Goal: Task Accomplishment & Management: Use online tool/utility

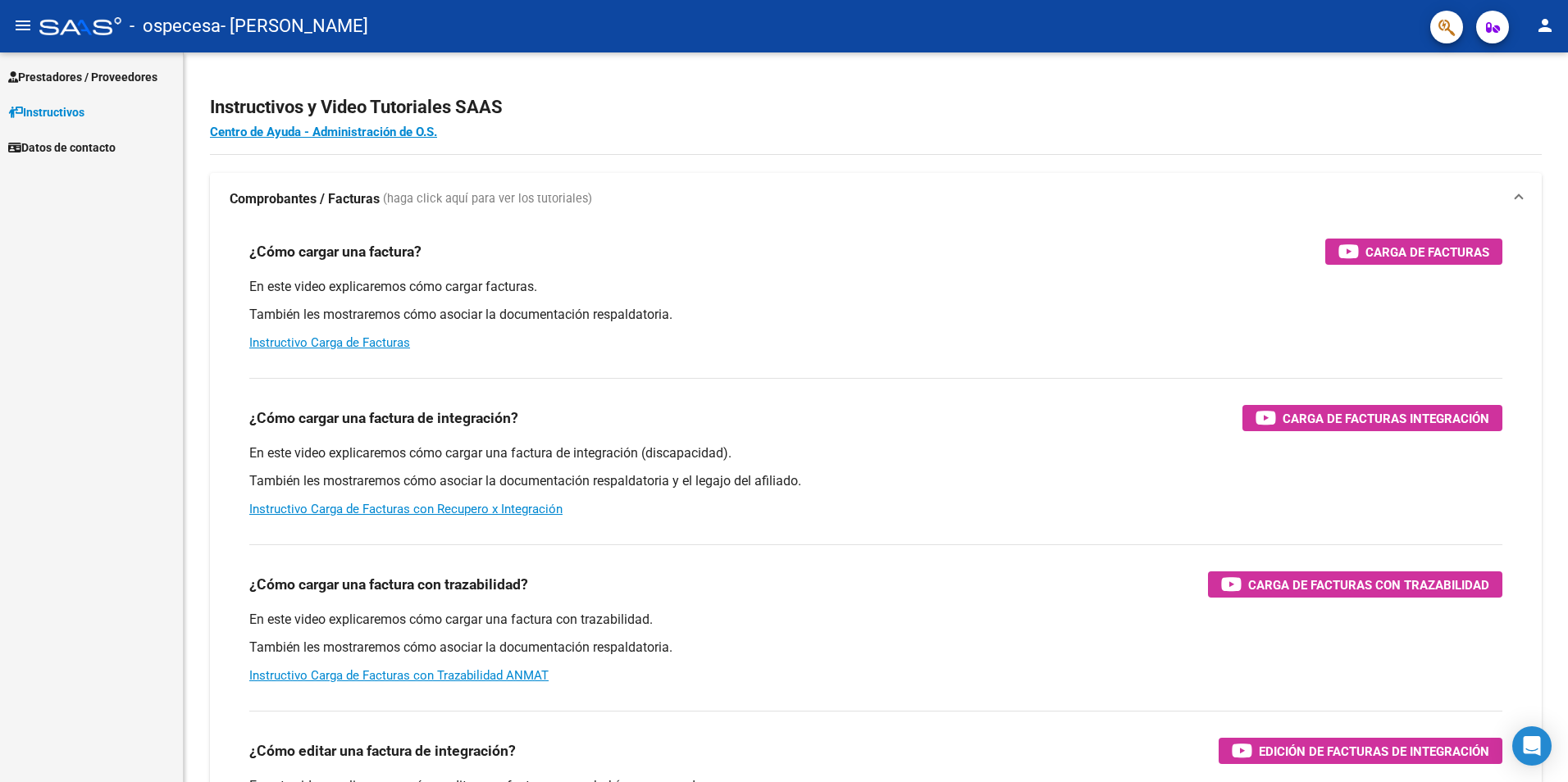
click at [98, 85] on span "Prestadores / Proveedores" at bounding box center [82, 77] width 149 height 18
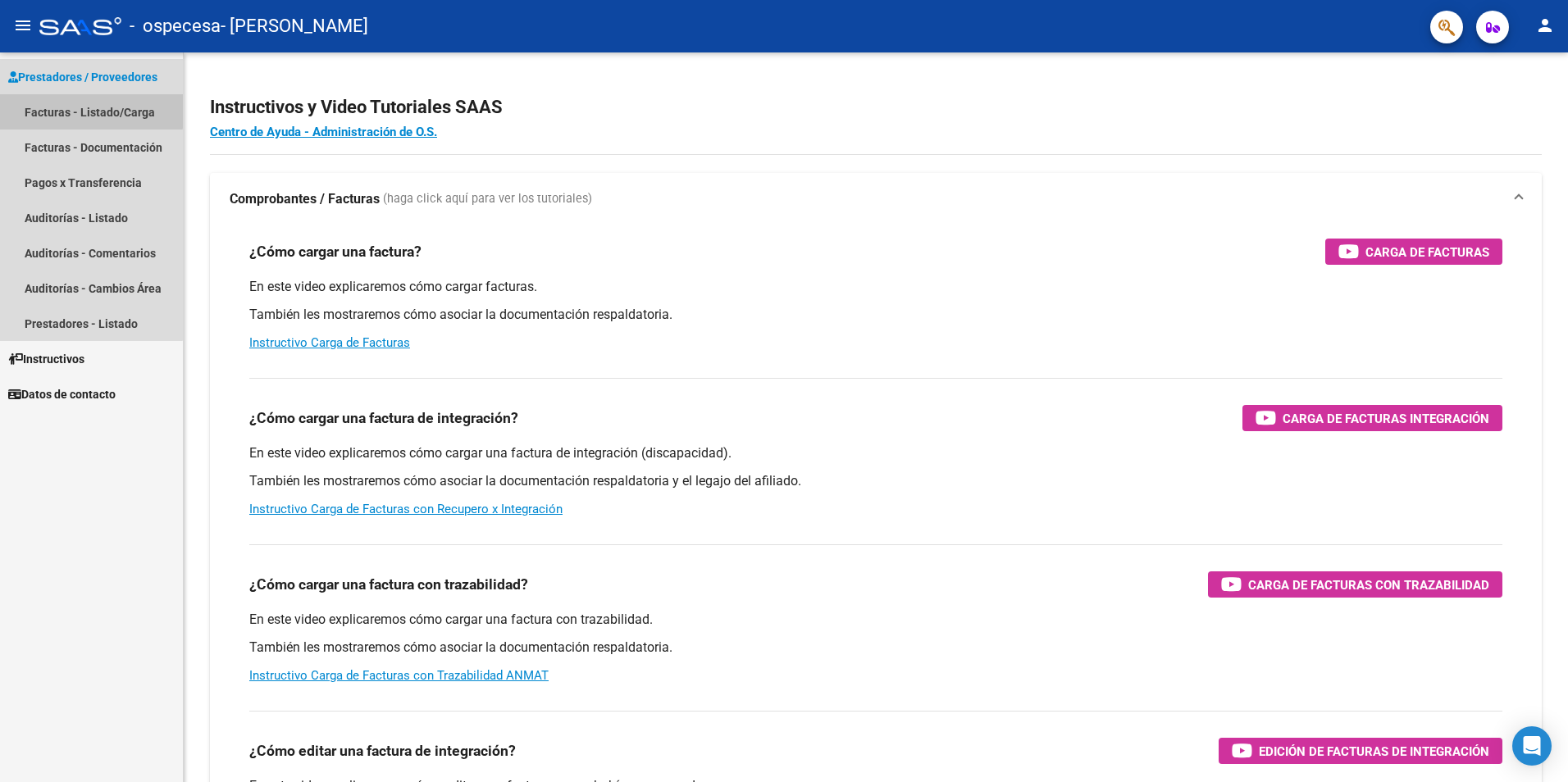
click at [88, 103] on link "Facturas - Listado/Carga" at bounding box center [91, 111] width 183 height 35
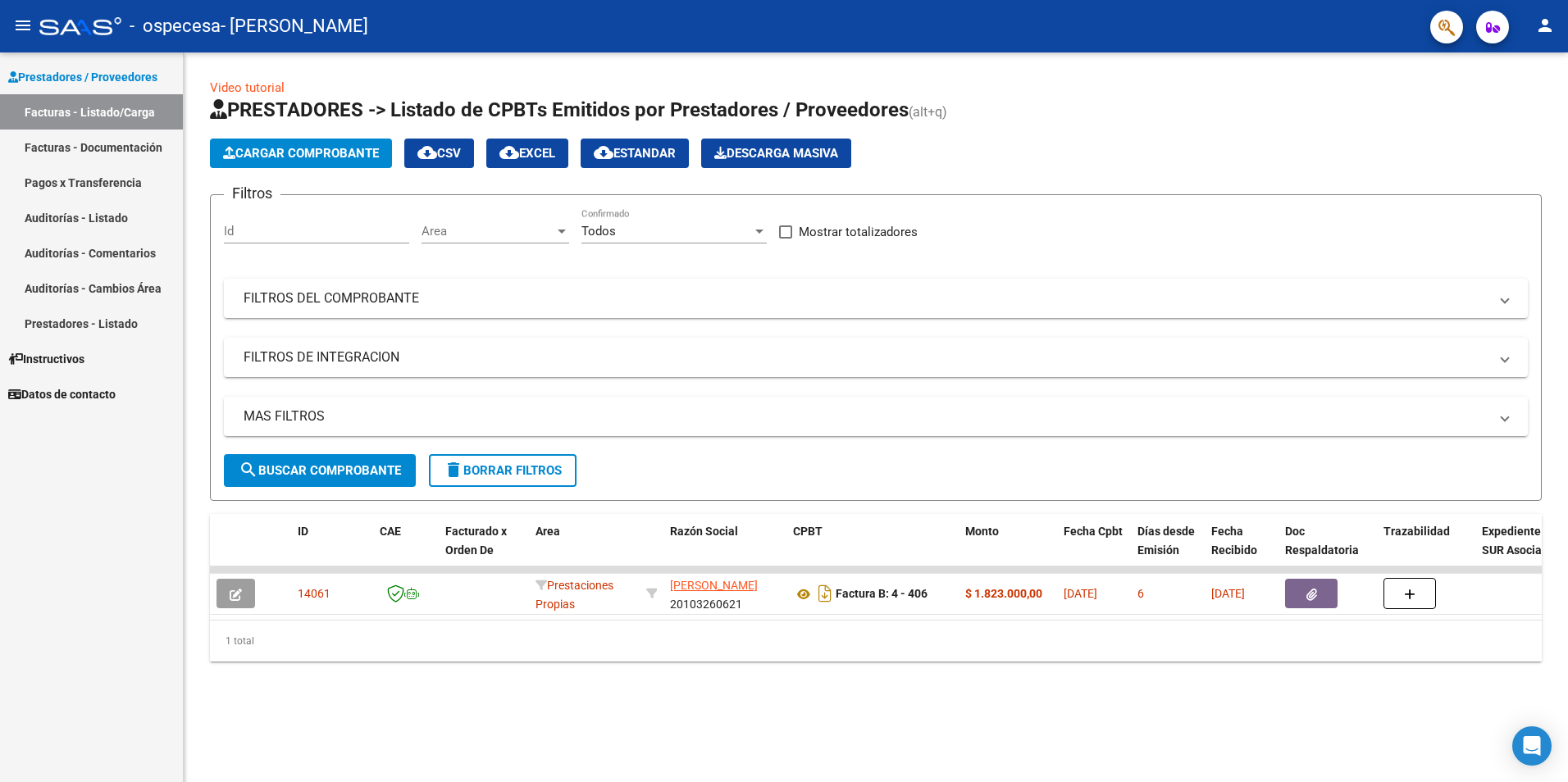
drag, startPoint x: 651, startPoint y: 639, endPoint x: 774, endPoint y: 626, distance: 123.7
click at [774, 626] on div "ID CAE Facturado x Orden De Area Razón Social CPBT Monto Fecha Cpbt Días desde …" at bounding box center [875, 588] width 1331 height 148
drag, startPoint x: 774, startPoint y: 626, endPoint x: 572, endPoint y: 644, distance: 202.8
click at [572, 644] on div "1 total" at bounding box center [875, 641] width 1331 height 41
click at [1486, 26] on icon "button" at bounding box center [1493, 27] width 14 height 12
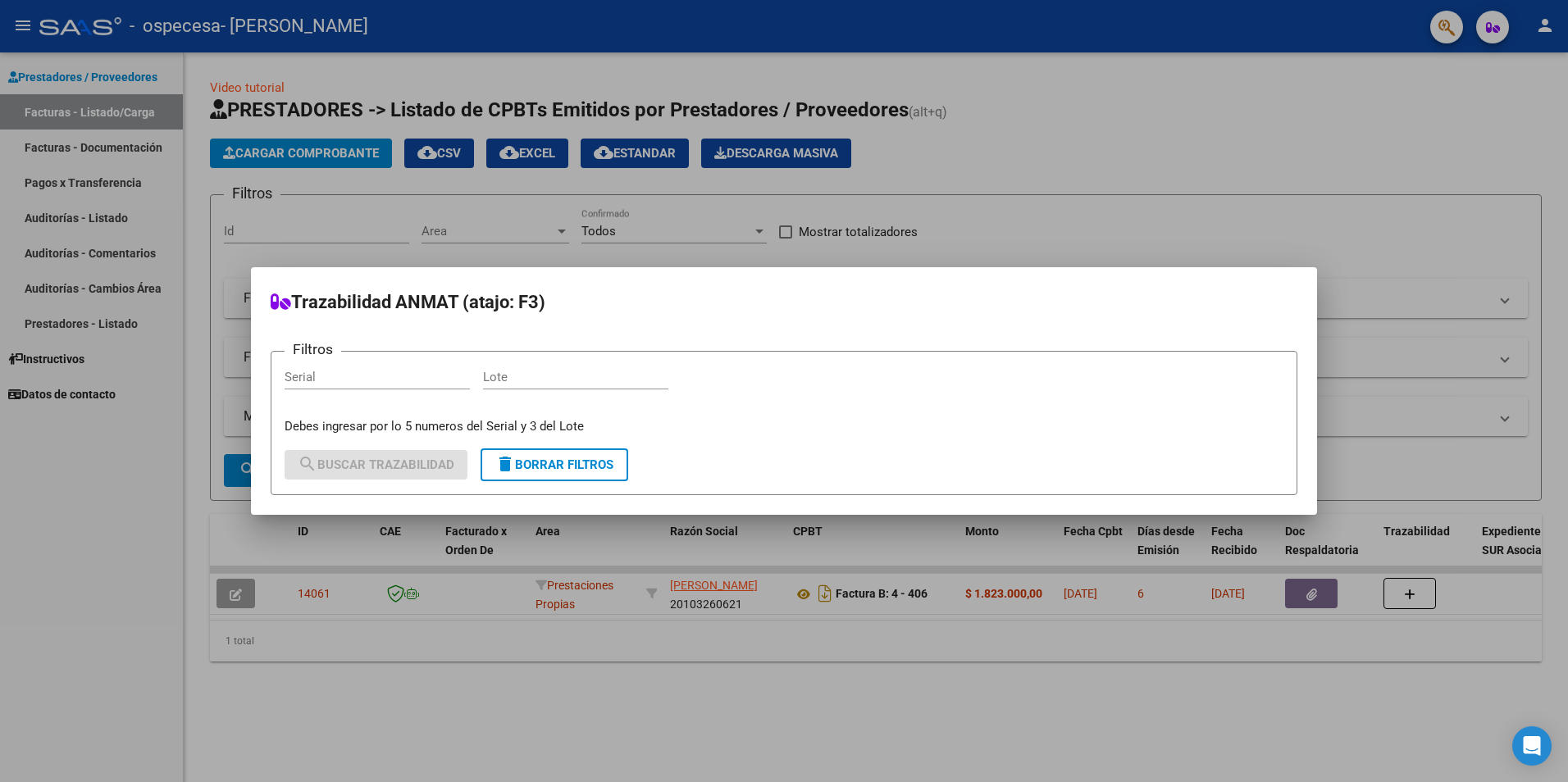
click at [726, 226] on div at bounding box center [784, 391] width 1568 height 782
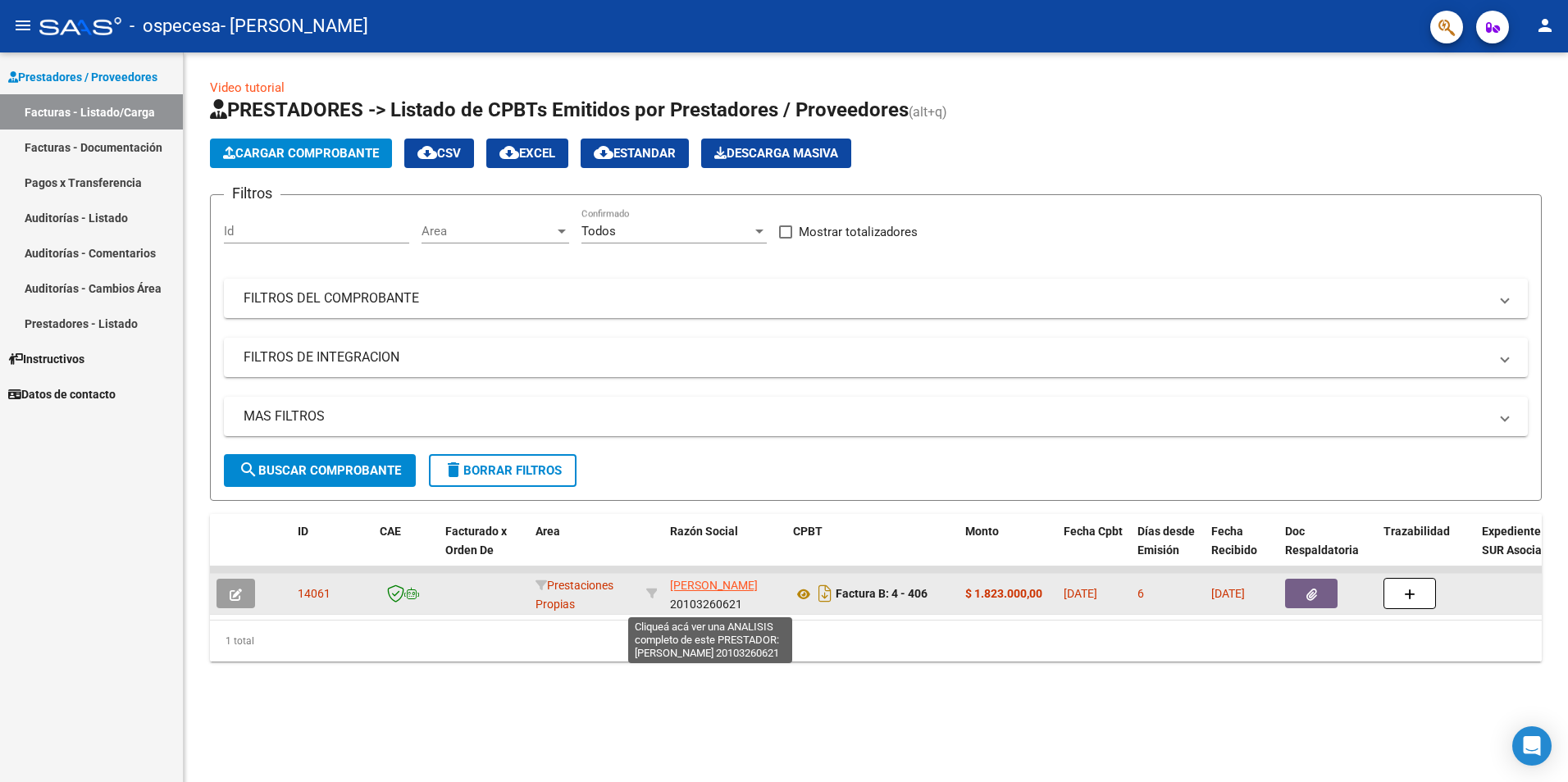
click at [692, 590] on span "ATCHIAN JUAN CARLOS" at bounding box center [714, 585] width 88 height 13
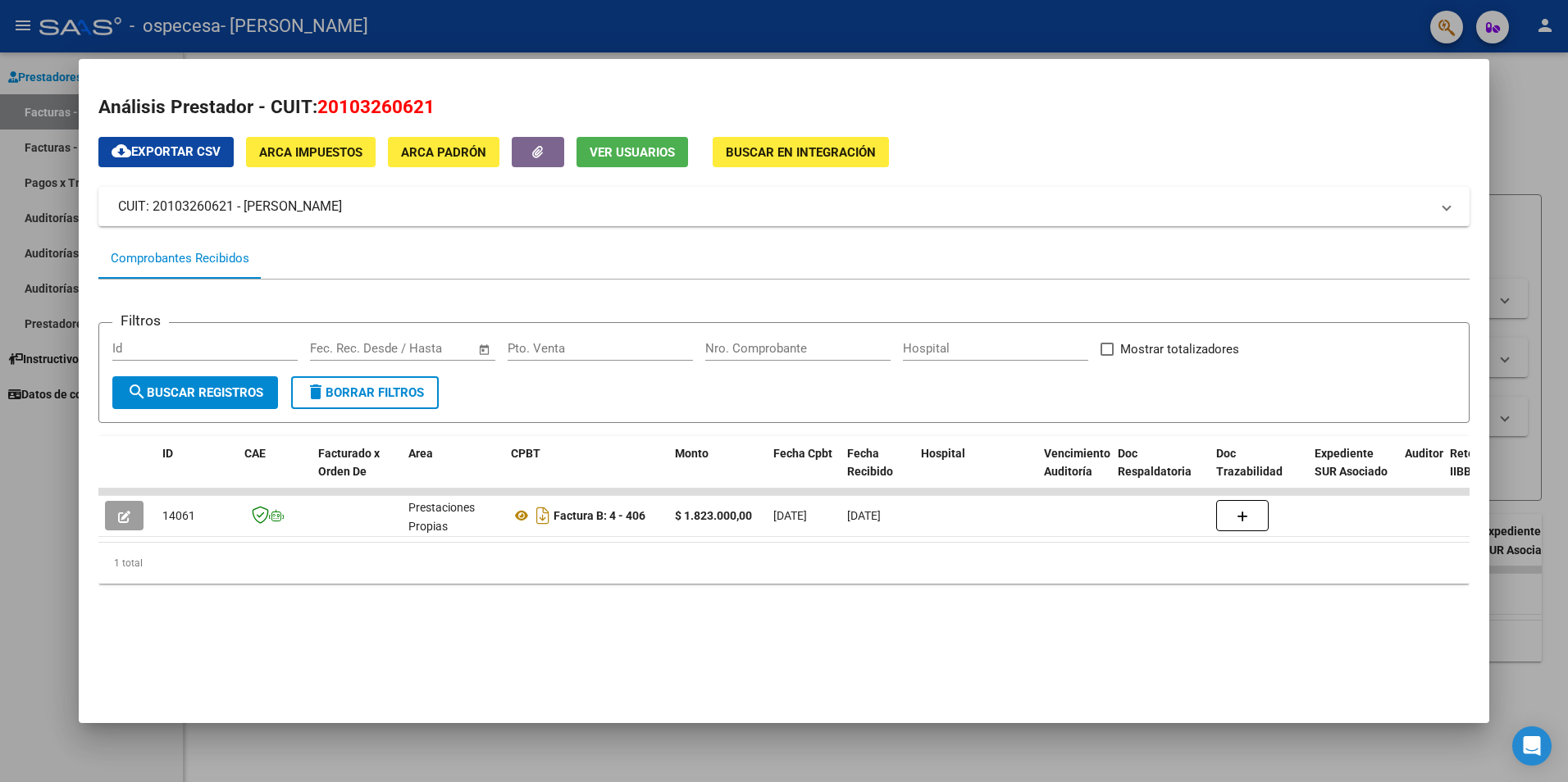
click at [349, 155] on span "ARCA Impuestos" at bounding box center [310, 152] width 103 height 15
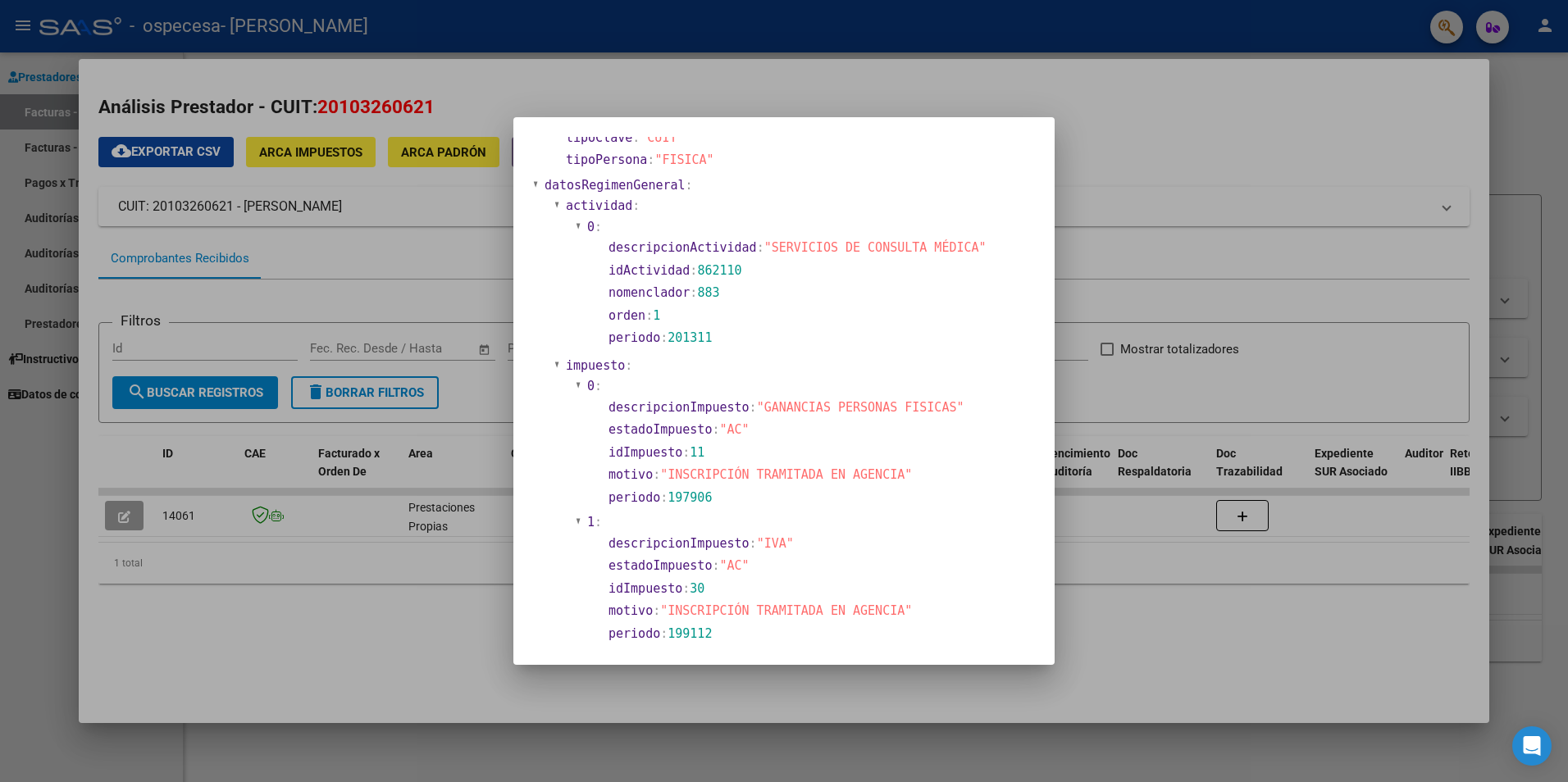
scroll to position [340, 0]
click at [0, 621] on html "menu - ospecesa - ATCHIAN JUAN CARLOS person Prestadores / Proveedores Facturas…" at bounding box center [784, 391] width 1568 height 782
